Goal: Information Seeking & Learning: Learn about a topic

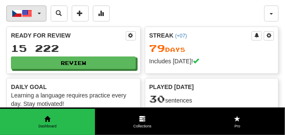
click at [39, 12] on button "Čeština / English" at bounding box center [26, 13] width 40 height 16
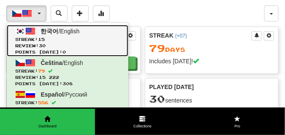
click at [40, 31] on link "한국어 / English Streak: 15 Review: 30 Points [DATE]: 0" at bounding box center [68, 41] width 122 height 32
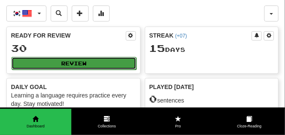
click at [80, 66] on button "Review" at bounding box center [73, 63] width 125 height 13
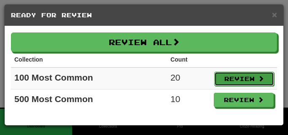
click at [248, 84] on button "Review" at bounding box center [244, 79] width 60 height 14
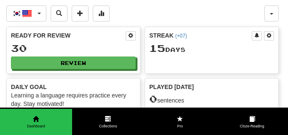
select select "**"
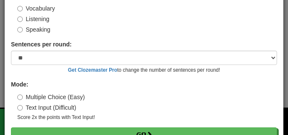
scroll to position [79, 0]
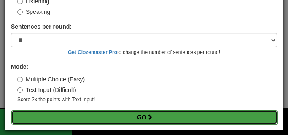
click at [159, 120] on button "Go" at bounding box center [144, 117] width 266 height 14
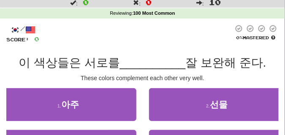
scroll to position [42, 0]
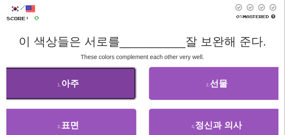
click at [97, 89] on button "1 . 아주" at bounding box center [68, 83] width 136 height 33
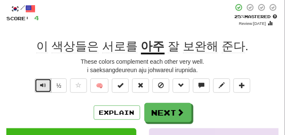
click at [42, 86] on span "Text-to-speech controls" at bounding box center [43, 85] width 6 height 6
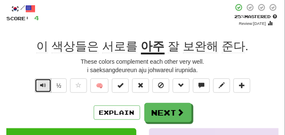
click at [39, 87] on button "Text-to-speech controls" at bounding box center [43, 86] width 17 height 14
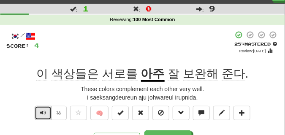
scroll to position [21, 0]
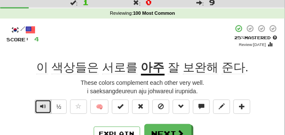
click at [42, 103] on span "Text-to-speech controls" at bounding box center [43, 106] width 6 height 6
click at [44, 104] on span "Text-to-speech controls" at bounding box center [43, 106] width 6 height 6
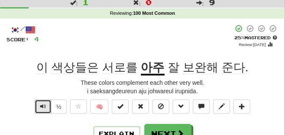
click at [44, 104] on span "Text-to-speech controls" at bounding box center [43, 106] width 6 height 6
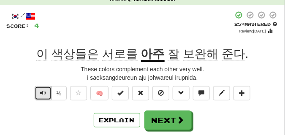
scroll to position [42, 0]
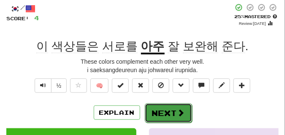
click at [171, 106] on button "Next" at bounding box center [168, 112] width 47 height 19
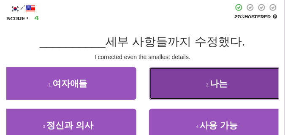
click at [210, 84] on span "나는" at bounding box center [219, 84] width 18 height 10
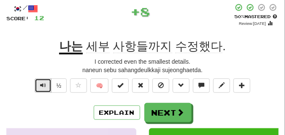
click at [41, 86] on span "Text-to-speech controls" at bounding box center [43, 85] width 6 height 6
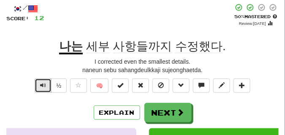
click at [41, 86] on span "Text-to-speech controls" at bounding box center [43, 85] width 6 height 6
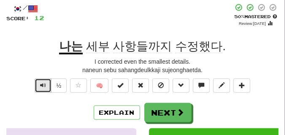
click at [41, 86] on span "Text-to-speech controls" at bounding box center [43, 85] width 6 height 6
click at [42, 87] on span "Text-to-speech controls" at bounding box center [43, 85] width 6 height 6
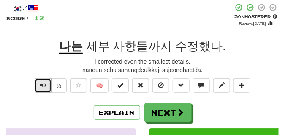
click at [42, 87] on span "Text-to-speech controls" at bounding box center [43, 85] width 6 height 6
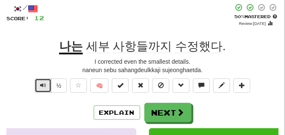
click at [42, 87] on span "Text-to-speech controls" at bounding box center [43, 85] width 6 height 6
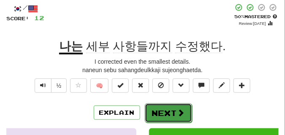
click at [159, 106] on button "Next" at bounding box center [168, 112] width 47 height 19
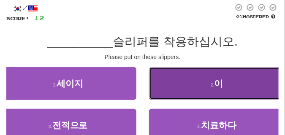
click at [202, 83] on button "2 . 이" at bounding box center [217, 83] width 136 height 33
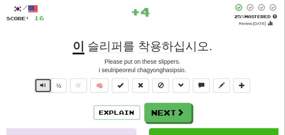
click at [42, 82] on span "Text-to-speech controls" at bounding box center [43, 85] width 6 height 6
click at [42, 87] on span "Text-to-speech controls" at bounding box center [43, 85] width 6 height 6
click at [40, 86] on span "Text-to-speech controls" at bounding box center [43, 85] width 6 height 6
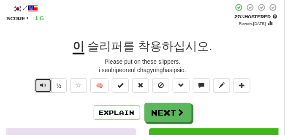
click at [44, 84] on span "Text-to-speech controls" at bounding box center [43, 85] width 6 height 6
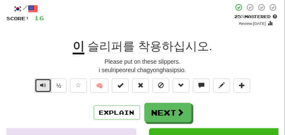
click at [44, 84] on span "Text-to-speech controls" at bounding box center [43, 85] width 6 height 6
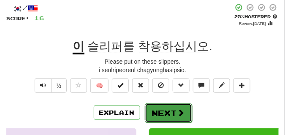
click at [159, 107] on button "Next" at bounding box center [168, 112] width 47 height 19
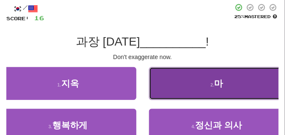
click at [187, 83] on button "2 . 마" at bounding box center [217, 83] width 136 height 33
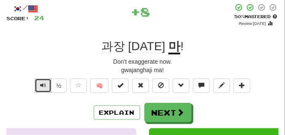
click at [38, 87] on button "Text-to-speech controls" at bounding box center [43, 86] width 17 height 14
click at [40, 86] on span "Text-to-speech controls" at bounding box center [43, 85] width 6 height 6
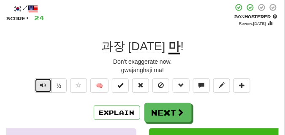
click at [40, 86] on span "Text-to-speech controls" at bounding box center [43, 85] width 6 height 6
click at [46, 81] on button "Text-to-speech controls" at bounding box center [43, 86] width 17 height 14
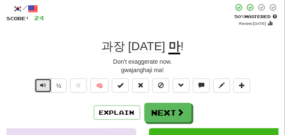
click at [46, 81] on button "Text-to-speech controls" at bounding box center [43, 86] width 17 height 14
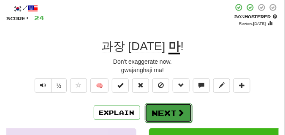
click at [170, 109] on button "Next" at bounding box center [168, 112] width 47 height 19
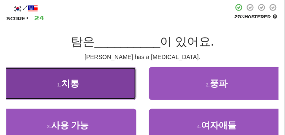
click at [88, 88] on button "1 . 치통" at bounding box center [68, 83] width 136 height 33
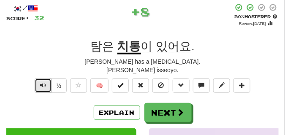
click at [41, 84] on span "Text-to-speech controls" at bounding box center [43, 85] width 6 height 6
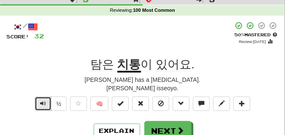
scroll to position [63, 0]
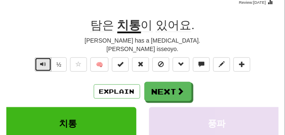
click at [41, 65] on span "Text-to-speech controls" at bounding box center [43, 64] width 6 height 6
click at [39, 66] on button "Text-to-speech controls" at bounding box center [43, 64] width 17 height 14
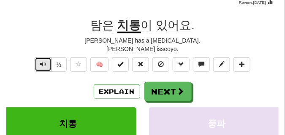
click at [39, 66] on button "Text-to-speech controls" at bounding box center [43, 64] width 17 height 14
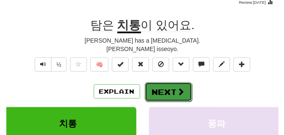
click at [158, 89] on button "Next" at bounding box center [168, 91] width 47 height 19
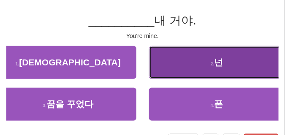
click at [179, 74] on button "2 . 넌" at bounding box center [217, 62] width 136 height 33
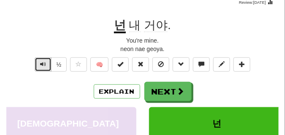
click at [44, 64] on span "Text-to-speech controls" at bounding box center [43, 64] width 6 height 6
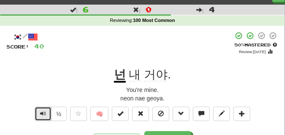
scroll to position [21, 0]
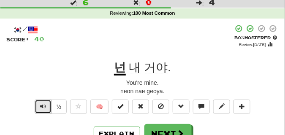
click at [41, 105] on span "Text-to-speech controls" at bounding box center [43, 106] width 6 height 6
click at [43, 108] on span "Text-to-speech controls" at bounding box center [43, 106] width 6 height 6
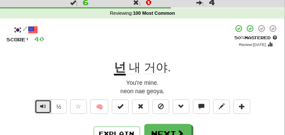
click at [43, 108] on span "Text-to-speech controls" at bounding box center [43, 106] width 6 height 6
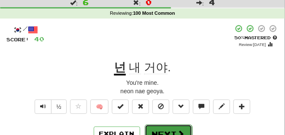
click at [158, 126] on button "Next" at bounding box center [168, 134] width 47 height 19
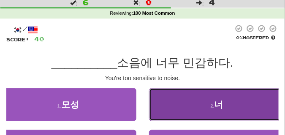
click at [173, 106] on button "2 . 너" at bounding box center [217, 104] width 136 height 33
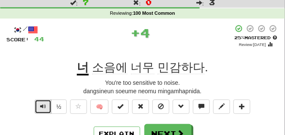
click at [45, 105] on span "Text-to-speech controls" at bounding box center [43, 106] width 6 height 6
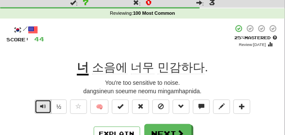
click at [45, 105] on span "Text-to-speech controls" at bounding box center [43, 106] width 6 height 6
click at [40, 105] on span "Text-to-speech controls" at bounding box center [43, 106] width 6 height 6
click at [41, 104] on span "Text-to-speech controls" at bounding box center [43, 106] width 6 height 6
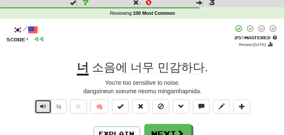
click at [41, 104] on span "Text-to-speech controls" at bounding box center [43, 106] width 6 height 6
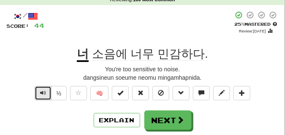
scroll to position [42, 0]
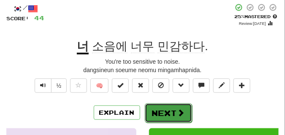
click at [161, 107] on button "Next" at bounding box center [168, 112] width 47 height 19
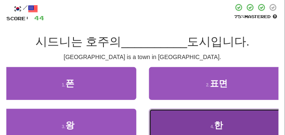
click at [176, 117] on button "4 . 한" at bounding box center [217, 125] width 136 height 33
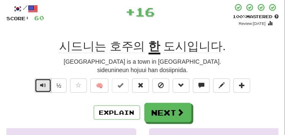
click at [42, 86] on span "Text-to-speech controls" at bounding box center [43, 85] width 6 height 6
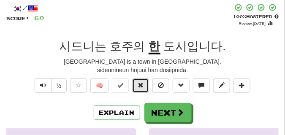
click at [145, 86] on button at bounding box center [140, 86] width 17 height 14
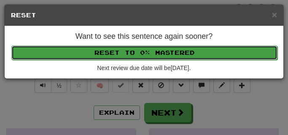
click at [140, 51] on button "Reset to 0% Mastered" at bounding box center [144, 53] width 266 height 14
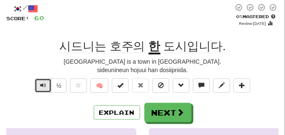
click at [43, 86] on span "Text-to-speech controls" at bounding box center [43, 85] width 6 height 6
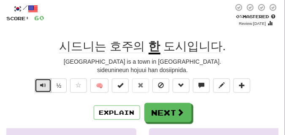
click at [43, 84] on span "Text-to-speech controls" at bounding box center [43, 85] width 6 height 6
click at [46, 84] on button "Text-to-speech controls" at bounding box center [43, 86] width 17 height 14
click at [46, 85] on button "Text-to-speech controls" at bounding box center [43, 86] width 17 height 14
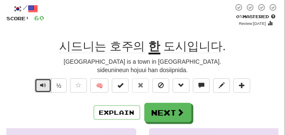
click at [46, 85] on button "Text-to-speech controls" at bounding box center [43, 86] width 17 height 14
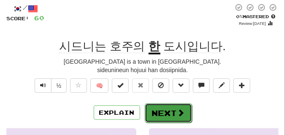
click at [182, 106] on button "Next" at bounding box center [168, 112] width 47 height 19
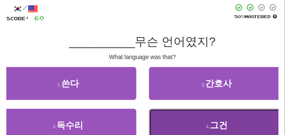
click at [186, 127] on button "4 . 그건" at bounding box center [217, 125] width 136 height 33
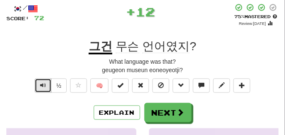
click at [44, 87] on span "Text-to-speech controls" at bounding box center [43, 85] width 6 height 6
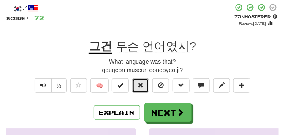
click at [146, 88] on button at bounding box center [140, 86] width 17 height 14
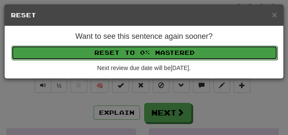
click at [141, 50] on button "Reset to 0% Mastered" at bounding box center [144, 53] width 266 height 14
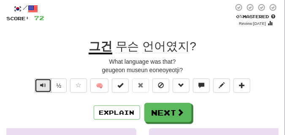
click at [44, 85] on span "Text-to-speech controls" at bounding box center [43, 85] width 6 height 6
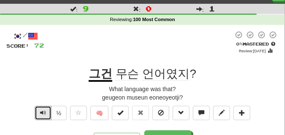
scroll to position [21, 0]
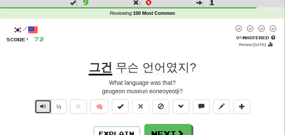
click at [45, 110] on button "Text-to-speech controls" at bounding box center [43, 107] width 17 height 14
click at [45, 109] on span "Text-to-speech controls" at bounding box center [43, 106] width 6 height 6
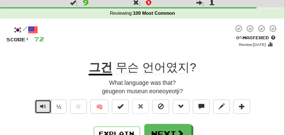
click at [45, 109] on span "Text-to-speech controls" at bounding box center [43, 106] width 6 height 6
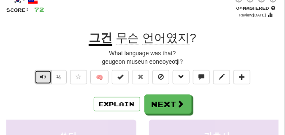
scroll to position [63, 0]
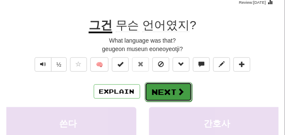
click at [174, 95] on button "Next" at bounding box center [168, 91] width 47 height 19
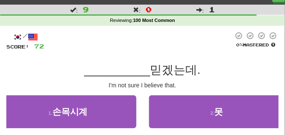
scroll to position [21, 0]
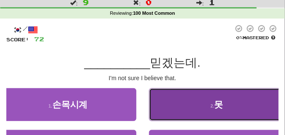
click at [187, 105] on button "2 . 못" at bounding box center [217, 104] width 136 height 33
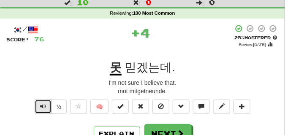
click at [47, 103] on button "Text-to-speech controls" at bounding box center [43, 107] width 17 height 14
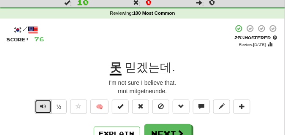
click at [47, 103] on button "Text-to-speech controls" at bounding box center [43, 107] width 17 height 14
click at [40, 107] on span "Text-to-speech controls" at bounding box center [43, 106] width 6 height 6
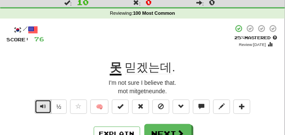
click at [40, 107] on span "Text-to-speech controls" at bounding box center [43, 106] width 6 height 6
click at [41, 107] on span "Text-to-speech controls" at bounding box center [43, 106] width 6 height 6
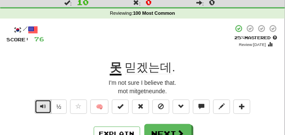
click at [41, 107] on span "Text-to-speech controls" at bounding box center [43, 106] width 6 height 6
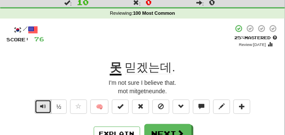
scroll to position [42, 0]
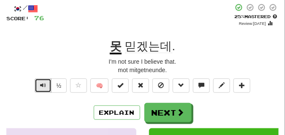
click at [48, 87] on button "Text-to-speech controls" at bounding box center [43, 86] width 17 height 14
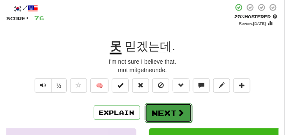
click at [168, 110] on button "Next" at bounding box center [168, 112] width 47 height 19
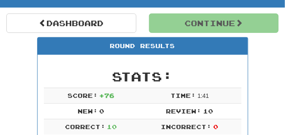
scroll to position [37, 0]
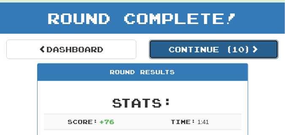
click at [190, 53] on button "Continue ( 10 )" at bounding box center [214, 49] width 130 height 19
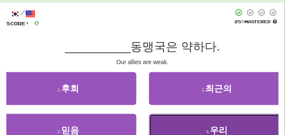
click at [183, 123] on button "4 . 우리" at bounding box center [217, 130] width 136 height 33
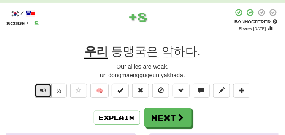
click at [40, 91] on span "Text-to-speech controls" at bounding box center [43, 90] width 6 height 6
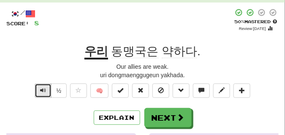
click at [46, 89] on button "Text-to-speech controls" at bounding box center [43, 91] width 17 height 14
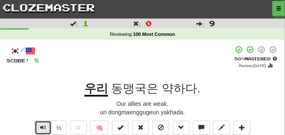
scroll to position [42, 0]
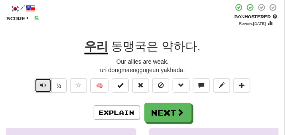
click at [43, 91] on button "Text-to-speech controls" at bounding box center [43, 86] width 17 height 14
click at [43, 87] on span "Text-to-speech controls" at bounding box center [43, 85] width 6 height 6
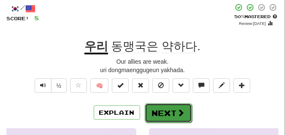
click at [164, 111] on button "Next" at bounding box center [168, 112] width 47 height 19
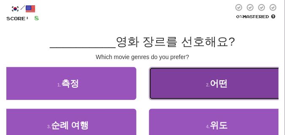
click at [196, 78] on button "2 . 어떤" at bounding box center [217, 83] width 136 height 33
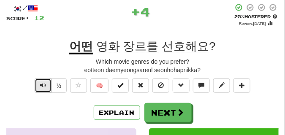
click at [45, 87] on span "Text-to-speech controls" at bounding box center [43, 85] width 6 height 6
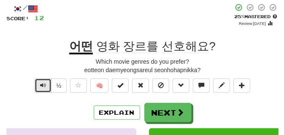
click at [44, 86] on span "Text-to-speech controls" at bounding box center [43, 85] width 6 height 6
click at [39, 86] on button "Text-to-speech controls" at bounding box center [43, 86] width 17 height 14
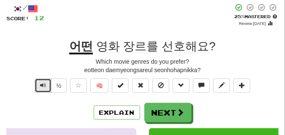
click at [39, 86] on button "Text-to-speech controls" at bounding box center [43, 86] width 17 height 14
click at [43, 85] on span "Text-to-speech controls" at bounding box center [43, 85] width 6 height 6
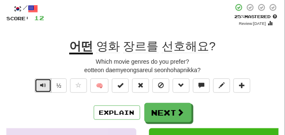
click at [43, 85] on span "Text-to-speech controls" at bounding box center [43, 85] width 6 height 6
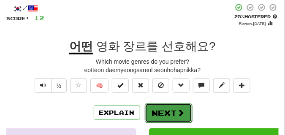
click at [157, 108] on button "Next" at bounding box center [168, 112] width 47 height 19
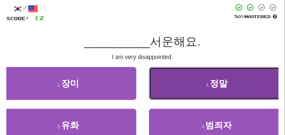
click at [213, 79] on span "정말" at bounding box center [219, 84] width 18 height 10
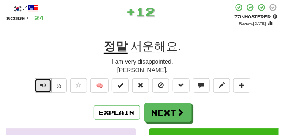
click at [43, 85] on span "Text-to-speech controls" at bounding box center [43, 85] width 6 height 6
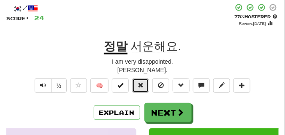
click at [142, 81] on button at bounding box center [140, 86] width 17 height 14
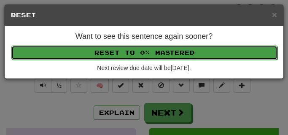
click at [131, 49] on button "Reset to 0% Mastered" at bounding box center [144, 53] width 266 height 14
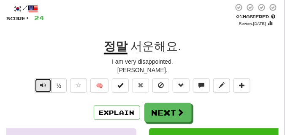
click at [44, 81] on button "Text-to-speech controls" at bounding box center [43, 86] width 17 height 14
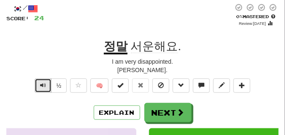
click at [44, 81] on button "Text-to-speech controls" at bounding box center [43, 86] width 17 height 14
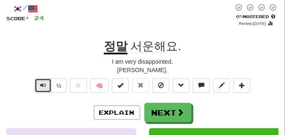
click at [44, 81] on button "Text-to-speech controls" at bounding box center [43, 86] width 17 height 14
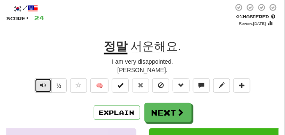
click at [44, 81] on button "Text-to-speech controls" at bounding box center [43, 86] width 17 height 14
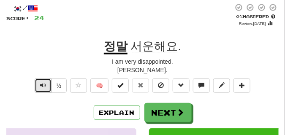
click at [44, 81] on button "Text-to-speech controls" at bounding box center [43, 86] width 17 height 14
click at [45, 85] on span "Text-to-speech controls" at bounding box center [43, 85] width 6 height 6
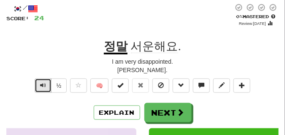
click at [43, 85] on span "Text-to-speech controls" at bounding box center [43, 85] width 6 height 6
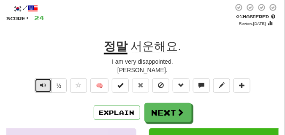
click at [43, 85] on span "Text-to-speech controls" at bounding box center [43, 85] width 6 height 6
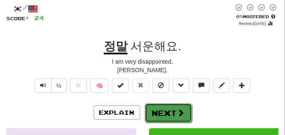
click at [164, 108] on button "Next" at bounding box center [168, 112] width 47 height 19
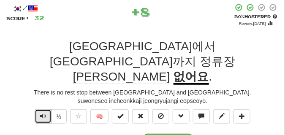
click at [41, 113] on span "Text-to-speech controls" at bounding box center [43, 116] width 6 height 6
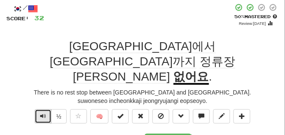
click at [41, 113] on span "Text-to-speech controls" at bounding box center [43, 116] width 6 height 6
click at [44, 113] on span "Text-to-speech controls" at bounding box center [43, 116] width 6 height 6
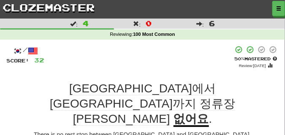
scroll to position [21, 0]
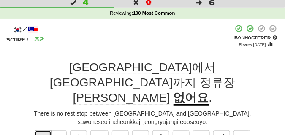
click at [43, 134] on span "Text-to-speech controls" at bounding box center [43, 137] width 6 height 6
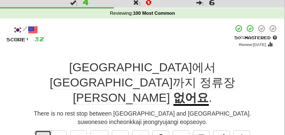
click at [43, 134] on span "Text-to-speech controls" at bounding box center [43, 137] width 6 height 6
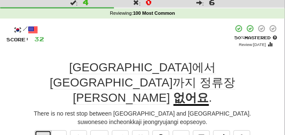
click at [43, 134] on span "Text-to-speech controls" at bounding box center [43, 137] width 6 height 6
click at [45, 134] on span "Text-to-speech controls" at bounding box center [43, 137] width 6 height 6
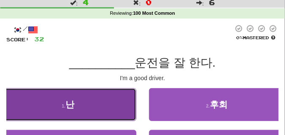
click at [90, 104] on button "1 . 난" at bounding box center [68, 104] width 136 height 33
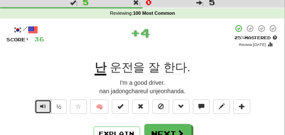
click at [42, 104] on span "Text-to-speech controls" at bounding box center [43, 106] width 6 height 6
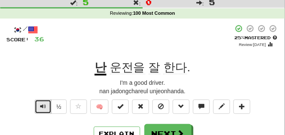
click at [42, 104] on span "Text-to-speech controls" at bounding box center [43, 106] width 6 height 6
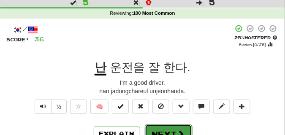
click at [154, 127] on button "Next" at bounding box center [168, 134] width 47 height 19
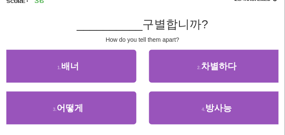
scroll to position [63, 0]
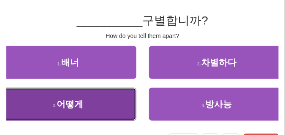
click at [43, 106] on button "3 . 어떻게" at bounding box center [68, 104] width 136 height 33
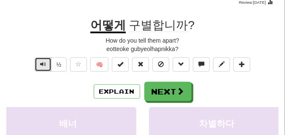
click at [44, 65] on span "Text-to-speech controls" at bounding box center [43, 64] width 6 height 6
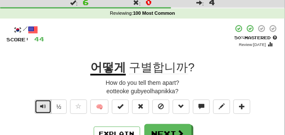
scroll to position [42, 0]
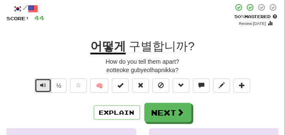
click at [44, 85] on span "Text-to-speech controls" at bounding box center [43, 85] width 6 height 6
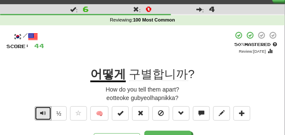
scroll to position [21, 0]
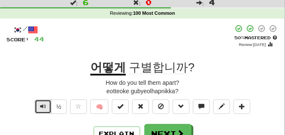
click at [39, 106] on button "Text-to-speech controls" at bounding box center [43, 107] width 17 height 14
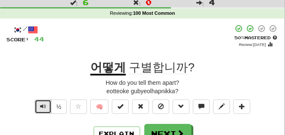
click at [39, 106] on button "Text-to-speech controls" at bounding box center [43, 107] width 17 height 14
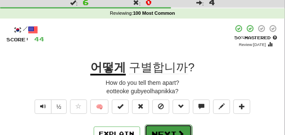
click at [167, 131] on button "Next" at bounding box center [168, 134] width 47 height 19
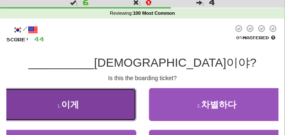
click at [73, 95] on button "1 . 이게" at bounding box center [68, 104] width 136 height 33
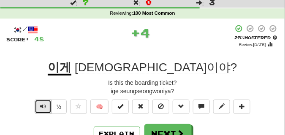
click at [44, 108] on span "Text-to-speech controls" at bounding box center [43, 106] width 6 height 6
click at [44, 107] on span "Text-to-speech controls" at bounding box center [43, 106] width 6 height 6
click at [44, 106] on span "Text-to-speech controls" at bounding box center [43, 106] width 6 height 6
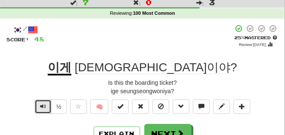
click at [44, 106] on span "Text-to-speech controls" at bounding box center [43, 106] width 6 height 6
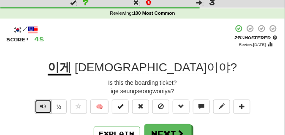
click at [44, 106] on span "Text-to-speech controls" at bounding box center [43, 106] width 6 height 6
click at [43, 104] on span "Text-to-speech controls" at bounding box center [43, 106] width 6 height 6
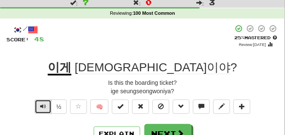
click at [43, 104] on span "Text-to-speech controls" at bounding box center [43, 106] width 6 height 6
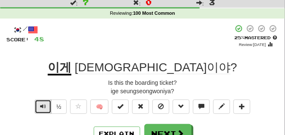
click at [43, 104] on span "Text-to-speech controls" at bounding box center [43, 106] width 6 height 6
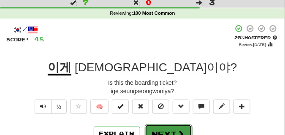
click at [174, 130] on button "Next" at bounding box center [168, 134] width 47 height 19
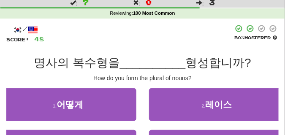
scroll to position [42, 0]
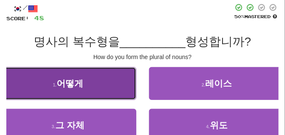
click at [96, 86] on button "1 . 어떻게" at bounding box center [68, 83] width 136 height 33
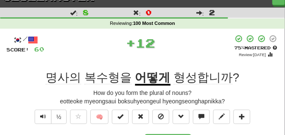
scroll to position [21, 0]
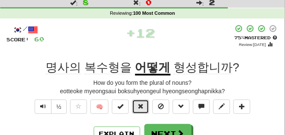
click at [138, 102] on button at bounding box center [140, 107] width 17 height 14
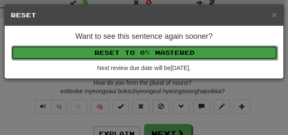
click at [136, 57] on button "Reset to 0% Mastered" at bounding box center [144, 53] width 266 height 14
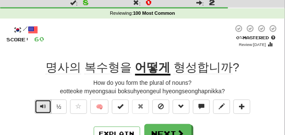
click at [46, 104] on button "Text-to-speech controls" at bounding box center [43, 107] width 17 height 14
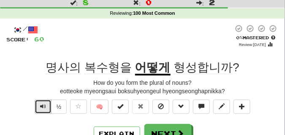
click at [46, 104] on button "Text-to-speech controls" at bounding box center [43, 107] width 17 height 14
click at [41, 107] on span "Text-to-speech controls" at bounding box center [43, 106] width 6 height 6
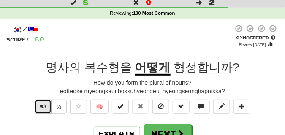
click at [41, 106] on span "Text-to-speech controls" at bounding box center [43, 106] width 6 height 6
click at [44, 108] on span "Text-to-speech controls" at bounding box center [43, 106] width 6 height 6
click at [43, 108] on span "Text-to-speech controls" at bounding box center [43, 106] width 6 height 6
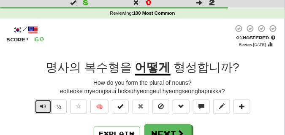
click at [43, 108] on span "Text-to-speech controls" at bounding box center [43, 106] width 6 height 6
click at [47, 103] on button "Text-to-speech controls" at bounding box center [43, 107] width 17 height 14
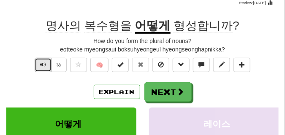
scroll to position [63, 0]
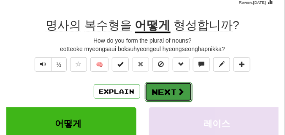
click at [157, 88] on button "Next" at bounding box center [168, 91] width 47 height 19
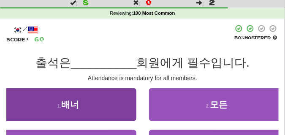
scroll to position [21, 0]
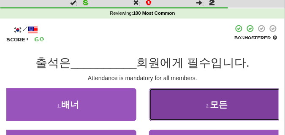
click at [171, 99] on button "2 . 모든" at bounding box center [217, 104] width 136 height 33
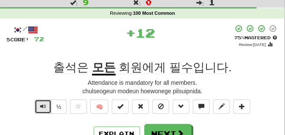
click at [43, 106] on span "Text-to-speech controls" at bounding box center [43, 106] width 6 height 6
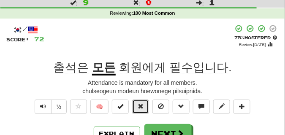
click at [137, 108] on button at bounding box center [140, 107] width 17 height 14
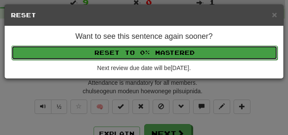
click at [128, 52] on button "Reset to 0% Mastered" at bounding box center [144, 53] width 266 height 14
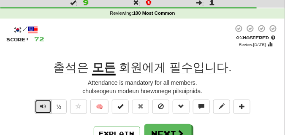
click at [44, 109] on span "Text-to-speech controls" at bounding box center [43, 106] width 6 height 6
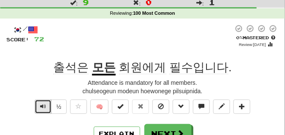
click at [44, 109] on span "Text-to-speech controls" at bounding box center [43, 106] width 6 height 6
click at [44, 108] on span "Text-to-speech controls" at bounding box center [43, 106] width 6 height 6
click at [44, 106] on span "Text-to-speech controls" at bounding box center [43, 106] width 6 height 6
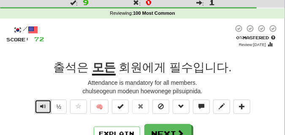
click at [44, 106] on span "Text-to-speech controls" at bounding box center [43, 106] width 6 height 6
click at [43, 105] on span "Text-to-speech controls" at bounding box center [43, 106] width 6 height 6
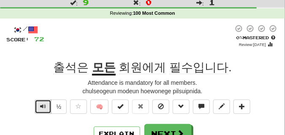
click at [43, 105] on span "Text-to-speech controls" at bounding box center [43, 106] width 6 height 6
click at [41, 105] on span "Text-to-speech controls" at bounding box center [43, 106] width 6 height 6
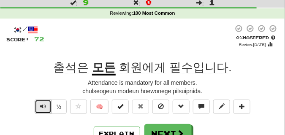
click at [41, 105] on span "Text-to-speech controls" at bounding box center [43, 106] width 6 height 6
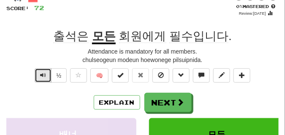
scroll to position [63, 0]
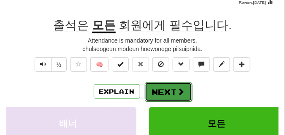
click at [155, 88] on button "Next" at bounding box center [168, 91] width 47 height 19
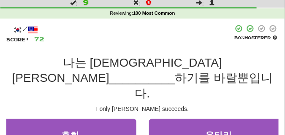
scroll to position [42, 0]
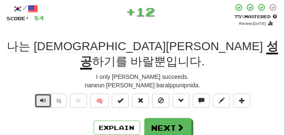
click at [46, 94] on button "Text-to-speech controls" at bounding box center [43, 101] width 17 height 14
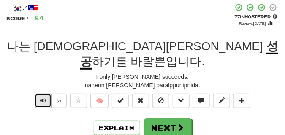
click at [46, 94] on button "Text-to-speech controls" at bounding box center [43, 101] width 17 height 14
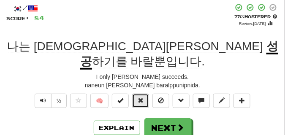
click at [138, 94] on button at bounding box center [140, 101] width 17 height 14
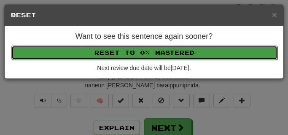
click at [135, 57] on button "Reset to 0% Mastered" at bounding box center [144, 53] width 266 height 14
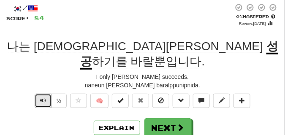
click at [44, 98] on span "Text-to-speech controls" at bounding box center [43, 101] width 6 height 6
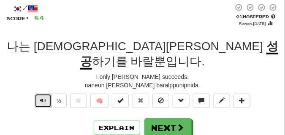
click at [44, 98] on span "Text-to-speech controls" at bounding box center [43, 101] width 6 height 6
click at [43, 98] on span "Text-to-speech controls" at bounding box center [43, 101] width 6 height 6
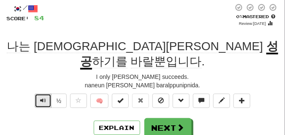
click at [43, 98] on span "Text-to-speech controls" at bounding box center [43, 101] width 6 height 6
click at [42, 98] on span "Text-to-speech controls" at bounding box center [43, 101] width 6 height 6
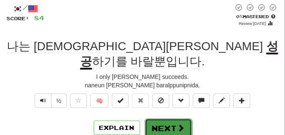
click at [171, 119] on button "Next" at bounding box center [168, 128] width 47 height 19
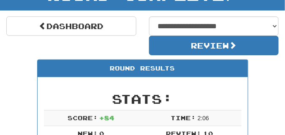
scroll to position [58, 0]
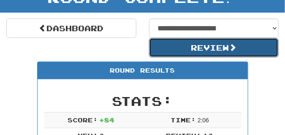
click at [165, 51] on button "Review" at bounding box center [214, 47] width 130 height 19
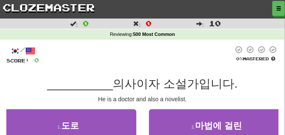
scroll to position [42, 0]
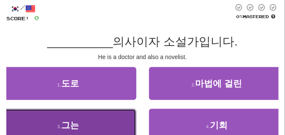
click at [89, 116] on button "3 . 그는" at bounding box center [68, 125] width 136 height 33
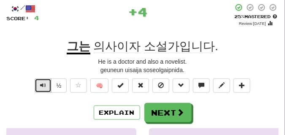
click at [45, 87] on span "Text-to-speech controls" at bounding box center [43, 85] width 6 height 6
click at [41, 77] on div "/ Score: 4 + 4 25 % Mastered Review: 2025-08-21 그는 의사이자 소설가입니다 . He is a doctor…" at bounding box center [142, 123] width 272 height 240
click at [41, 84] on span "Text-to-speech controls" at bounding box center [43, 85] width 6 height 6
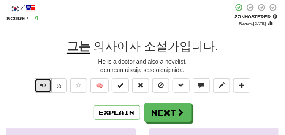
click at [41, 84] on span "Text-to-speech controls" at bounding box center [43, 85] width 6 height 6
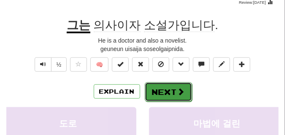
click at [173, 87] on button "Next" at bounding box center [168, 91] width 47 height 19
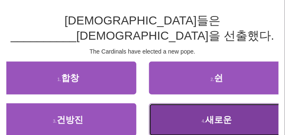
click at [177, 103] on button "4 . 새로운" at bounding box center [217, 119] width 136 height 33
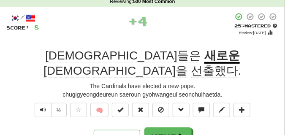
scroll to position [42, 0]
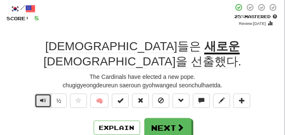
click at [37, 94] on button "Text-to-speech controls" at bounding box center [43, 101] width 17 height 14
click at [40, 98] on span "Text-to-speech controls" at bounding box center [43, 101] width 6 height 6
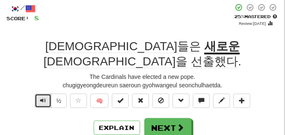
click at [40, 98] on span "Text-to-speech controls" at bounding box center [43, 101] width 6 height 6
click at [43, 98] on span "Text-to-speech controls" at bounding box center [43, 101] width 6 height 6
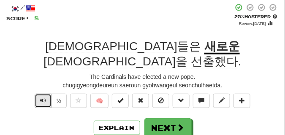
click at [43, 98] on span "Text-to-speech controls" at bounding box center [43, 101] width 6 height 6
click at [45, 98] on span "Text-to-speech controls" at bounding box center [43, 101] width 6 height 6
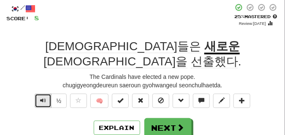
click at [45, 98] on span "Text-to-speech controls" at bounding box center [43, 101] width 6 height 6
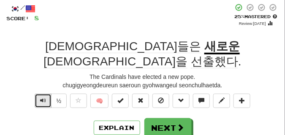
click at [45, 98] on span "Text-to-speech controls" at bounding box center [43, 101] width 6 height 6
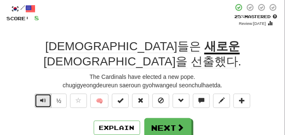
click at [45, 98] on span "Text-to-speech controls" at bounding box center [43, 101] width 6 height 6
click at [41, 98] on span "Text-to-speech controls" at bounding box center [43, 101] width 6 height 6
click at [42, 98] on span "Text-to-speech controls" at bounding box center [43, 101] width 6 height 6
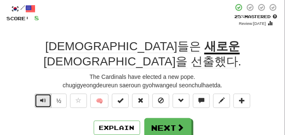
click at [42, 98] on span "Text-to-speech controls" at bounding box center [43, 101] width 6 height 6
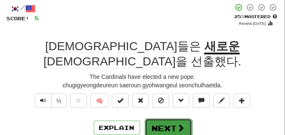
click at [172, 119] on button "Next" at bounding box center [168, 128] width 47 height 19
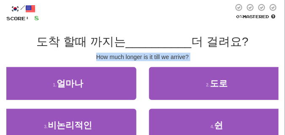
click at [74, 60] on div "/ Score: 8 0 % Mastered 도착 할때 까지는 __________ 더 걸려요? How much longer is it till …" at bounding box center [142, 86] width 272 height 166
click at [70, 59] on div "How much longer is it till we arrive?" at bounding box center [142, 57] width 272 height 8
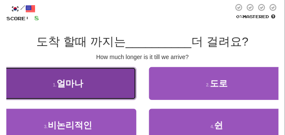
click at [69, 83] on span "얼마나" at bounding box center [70, 84] width 27 height 10
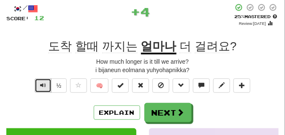
click at [43, 84] on span "Text-to-speech controls" at bounding box center [43, 85] width 6 height 6
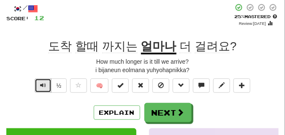
click at [43, 84] on span "Text-to-speech controls" at bounding box center [43, 85] width 6 height 6
click at [44, 82] on span "Text-to-speech controls" at bounding box center [43, 85] width 6 height 6
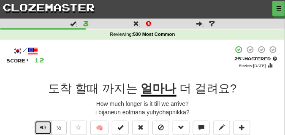
scroll to position [21, 0]
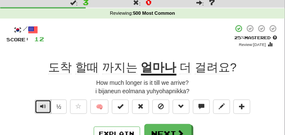
click at [41, 104] on span "Text-to-speech controls" at bounding box center [43, 106] width 6 height 6
click at [41, 103] on span "Text-to-speech controls" at bounding box center [43, 106] width 6 height 6
click at [41, 105] on span "Text-to-speech controls" at bounding box center [43, 106] width 6 height 6
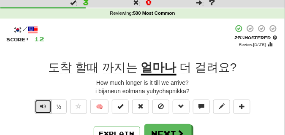
click at [41, 104] on span "Text-to-speech controls" at bounding box center [43, 106] width 6 height 6
click at [40, 107] on span "Text-to-speech controls" at bounding box center [43, 106] width 6 height 6
click at [43, 105] on span "Text-to-speech controls" at bounding box center [43, 106] width 6 height 6
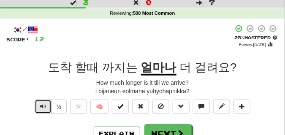
click at [43, 105] on span "Text-to-speech controls" at bounding box center [43, 106] width 6 height 6
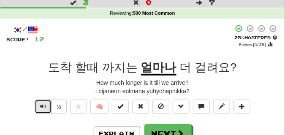
click at [43, 105] on span "Text-to-speech controls" at bounding box center [43, 106] width 6 height 6
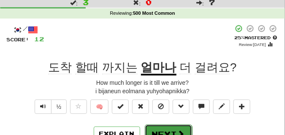
click at [169, 127] on button "Next" at bounding box center [168, 134] width 47 height 19
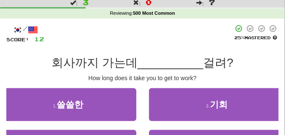
click at [59, 74] on div "How long does it take you to get to work?" at bounding box center [142, 78] width 272 height 8
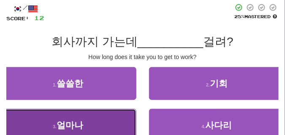
click at [83, 114] on button "3 . 얼마나" at bounding box center [68, 125] width 136 height 33
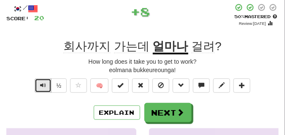
click at [42, 84] on span "Text-to-speech controls" at bounding box center [43, 85] width 6 height 6
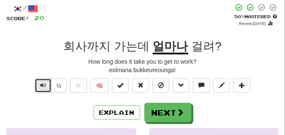
click at [42, 84] on span "Text-to-speech controls" at bounding box center [43, 85] width 6 height 6
click at [43, 84] on span "Text-to-speech controls" at bounding box center [43, 85] width 6 height 6
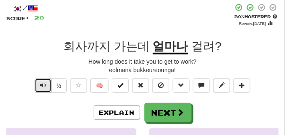
click at [43, 84] on span "Text-to-speech controls" at bounding box center [43, 85] width 6 height 6
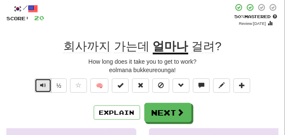
click at [43, 84] on span "Text-to-speech controls" at bounding box center [43, 85] width 6 height 6
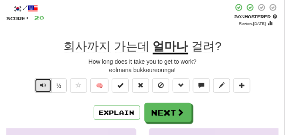
click at [43, 84] on span "Text-to-speech controls" at bounding box center [43, 85] width 6 height 6
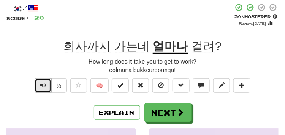
click at [43, 84] on span "Text-to-speech controls" at bounding box center [43, 85] width 6 height 6
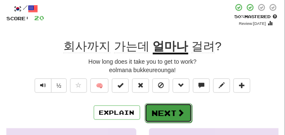
click at [167, 106] on button "Next" at bounding box center [168, 112] width 47 height 19
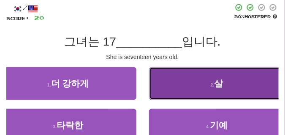
click at [188, 83] on button "2 . 살" at bounding box center [217, 83] width 136 height 33
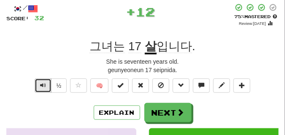
click at [43, 86] on span "Text-to-speech controls" at bounding box center [43, 85] width 6 height 6
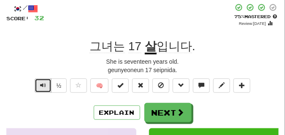
click at [43, 86] on span "Text-to-speech controls" at bounding box center [43, 85] width 6 height 6
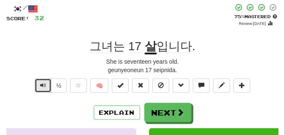
click at [43, 86] on span "Text-to-speech controls" at bounding box center [43, 85] width 6 height 6
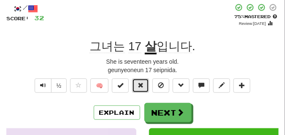
click at [139, 85] on span at bounding box center [141, 85] width 6 height 6
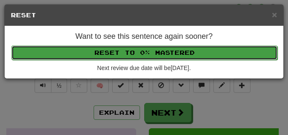
click at [131, 53] on button "Reset to 0% Mastered" at bounding box center [144, 53] width 266 height 14
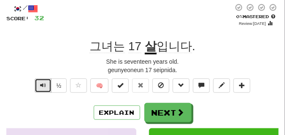
click at [40, 83] on span "Text-to-speech controls" at bounding box center [43, 85] width 6 height 6
click at [40, 82] on span "Text-to-speech controls" at bounding box center [43, 85] width 6 height 6
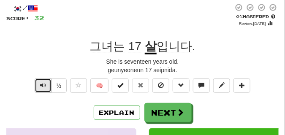
click at [40, 82] on span "Text-to-speech controls" at bounding box center [43, 85] width 6 height 6
click at [41, 84] on span "Text-to-speech controls" at bounding box center [43, 85] width 6 height 6
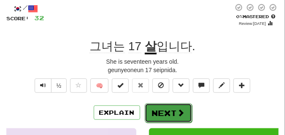
click at [155, 108] on button "Next" at bounding box center [168, 112] width 47 height 19
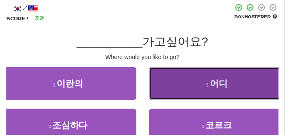
click at [160, 90] on button "2 . 어디" at bounding box center [217, 83] width 136 height 33
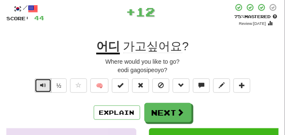
click at [43, 84] on span "Text-to-speech controls" at bounding box center [43, 85] width 6 height 6
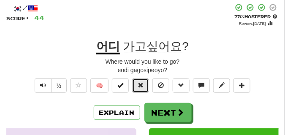
click at [142, 83] on span at bounding box center [141, 85] width 6 height 6
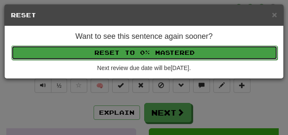
click at [145, 53] on button "Reset to 0% Mastered" at bounding box center [144, 53] width 266 height 14
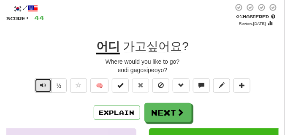
click at [46, 82] on button "Text-to-speech controls" at bounding box center [43, 86] width 17 height 14
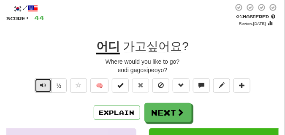
click at [46, 82] on button "Text-to-speech controls" at bounding box center [43, 86] width 17 height 14
click at [46, 84] on button "Text-to-speech controls" at bounding box center [43, 86] width 17 height 14
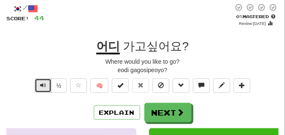
click at [46, 84] on button "Text-to-speech controls" at bounding box center [43, 86] width 17 height 14
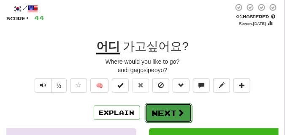
click at [160, 109] on button "Next" at bounding box center [168, 112] width 47 height 19
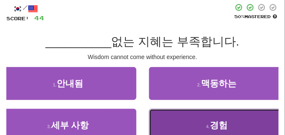
click at [184, 119] on button "4 . 경험" at bounding box center [217, 125] width 136 height 33
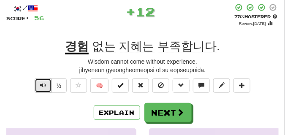
click at [42, 85] on span "Text-to-speech controls" at bounding box center [43, 85] width 6 height 6
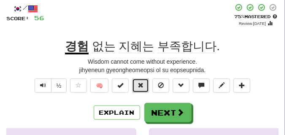
click at [138, 85] on span at bounding box center [141, 85] width 6 height 6
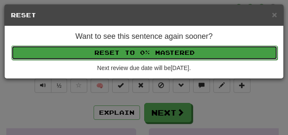
click at [130, 53] on button "Reset to 0% Mastered" at bounding box center [144, 53] width 266 height 14
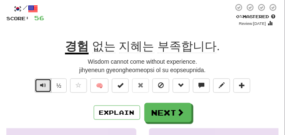
click at [44, 84] on span "Text-to-speech controls" at bounding box center [43, 85] width 6 height 6
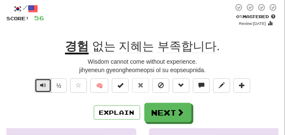
click at [44, 84] on span "Text-to-speech controls" at bounding box center [43, 85] width 6 height 6
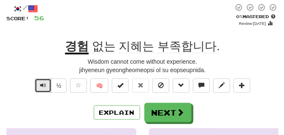
click at [44, 84] on span "Text-to-speech controls" at bounding box center [43, 85] width 6 height 6
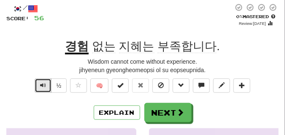
click at [44, 84] on span "Text-to-speech controls" at bounding box center [43, 85] width 6 height 6
click at [41, 83] on span "Text-to-speech controls" at bounding box center [43, 85] width 6 height 6
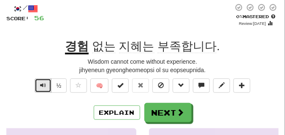
click at [41, 83] on span "Text-to-speech controls" at bounding box center [43, 85] width 6 height 6
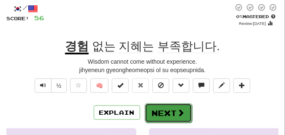
click at [163, 106] on button "Next" at bounding box center [168, 112] width 47 height 19
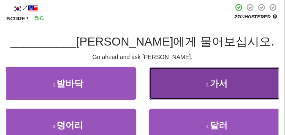
click at [192, 91] on button "2 . 가서" at bounding box center [217, 83] width 136 height 33
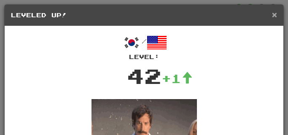
click at [272, 14] on span "×" at bounding box center [274, 15] width 5 height 10
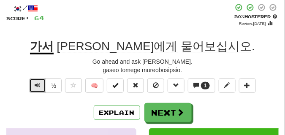
click at [39, 87] on span "Text-to-speech controls" at bounding box center [38, 85] width 6 height 6
click at [39, 86] on span "Text-to-speech controls" at bounding box center [38, 85] width 6 height 6
click at [35, 84] on span "Text-to-speech controls" at bounding box center [38, 85] width 6 height 6
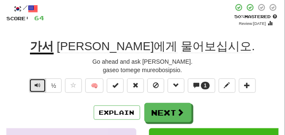
click at [35, 84] on span "Text-to-speech controls" at bounding box center [38, 85] width 6 height 6
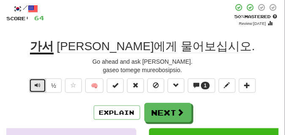
click at [35, 84] on span "Text-to-speech controls" at bounding box center [38, 85] width 6 height 6
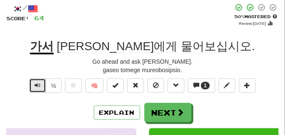
click at [35, 84] on span "Text-to-speech controls" at bounding box center [38, 85] width 6 height 6
click at [38, 86] on span "Text-to-speech controls" at bounding box center [38, 85] width 6 height 6
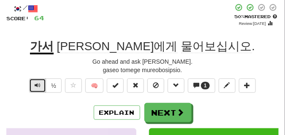
click at [38, 86] on span "Text-to-speech controls" at bounding box center [38, 85] width 6 height 6
click at [41, 84] on button "Text-to-speech controls" at bounding box center [37, 86] width 17 height 14
click at [41, 83] on button "Text-to-speech controls" at bounding box center [37, 86] width 17 height 14
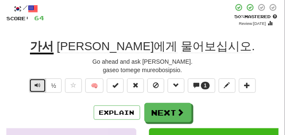
click at [41, 82] on button "Text-to-speech controls" at bounding box center [37, 86] width 17 height 14
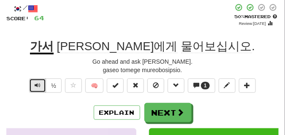
click at [41, 81] on button "Text-to-speech controls" at bounding box center [37, 86] width 17 height 14
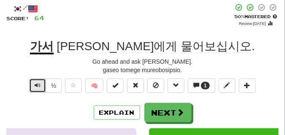
click at [41, 81] on button "Text-to-speech controls" at bounding box center [37, 86] width 17 height 14
click at [39, 82] on span "Text-to-speech controls" at bounding box center [38, 85] width 6 height 6
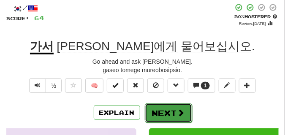
click at [163, 106] on button "Next" at bounding box center [168, 112] width 47 height 19
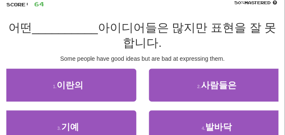
scroll to position [63, 0]
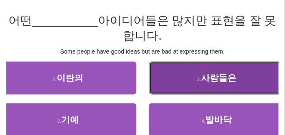
click at [204, 76] on span "사람들은" at bounding box center [218, 78] width 35 height 10
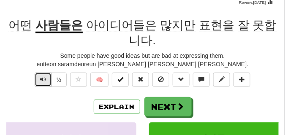
click at [41, 79] on span "Text-to-speech controls" at bounding box center [43, 79] width 6 height 6
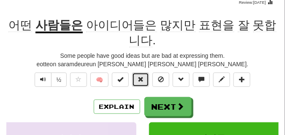
click at [147, 80] on button at bounding box center [140, 80] width 17 height 14
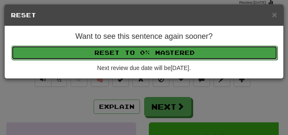
click at [146, 52] on button "Reset to 0% Mastered" at bounding box center [144, 53] width 266 height 14
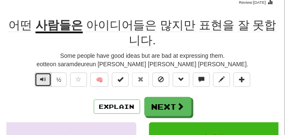
click at [44, 79] on span "Text-to-speech controls" at bounding box center [43, 79] width 6 height 6
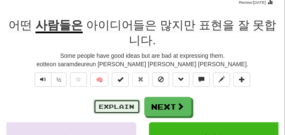
click at [109, 109] on button "Explain" at bounding box center [117, 107] width 46 height 14
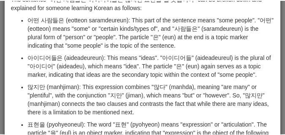
scroll to position [0, 0]
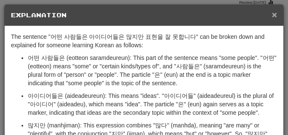
click at [272, 15] on span "×" at bounding box center [274, 15] width 5 height 10
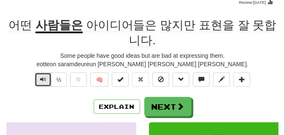
click at [49, 79] on button "Text-to-speech controls" at bounding box center [43, 80] width 17 height 14
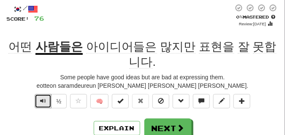
scroll to position [42, 0]
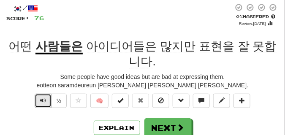
click at [40, 99] on span "Text-to-speech controls" at bounding box center [43, 101] width 6 height 6
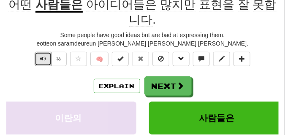
scroll to position [84, 0]
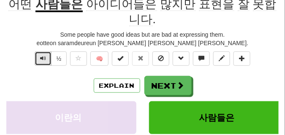
click at [41, 65] on button "Text-to-speech controls" at bounding box center [43, 58] width 17 height 14
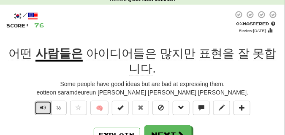
scroll to position [42, 0]
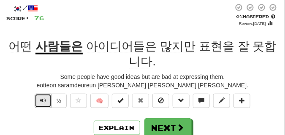
click at [38, 101] on button "Text-to-speech controls" at bounding box center [43, 101] width 17 height 14
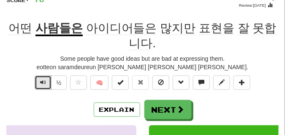
scroll to position [84, 0]
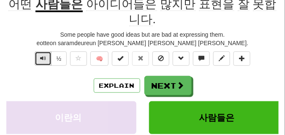
click at [42, 64] on button "Text-to-speech controls" at bounding box center [43, 58] width 17 height 14
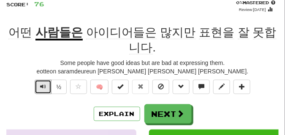
scroll to position [63, 0]
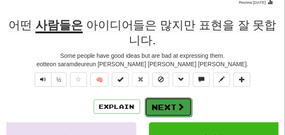
click at [160, 100] on button "Next" at bounding box center [168, 107] width 47 height 19
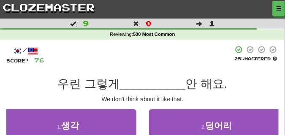
scroll to position [42, 0]
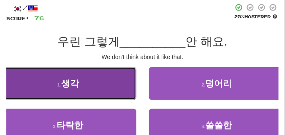
click at [98, 83] on button "1 . 생각" at bounding box center [68, 83] width 136 height 33
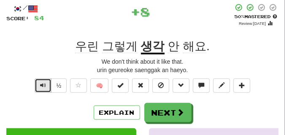
click at [42, 85] on span "Text-to-speech controls" at bounding box center [43, 85] width 6 height 6
click at [47, 85] on button "Text-to-speech controls" at bounding box center [43, 86] width 17 height 14
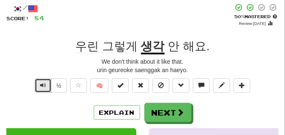
click at [44, 83] on span "Text-to-speech controls" at bounding box center [43, 85] width 6 height 6
click at [43, 86] on span "Text-to-speech controls" at bounding box center [43, 85] width 6 height 6
click at [43, 85] on span "Text-to-speech controls" at bounding box center [43, 85] width 6 height 6
click at [42, 84] on span "Text-to-speech controls" at bounding box center [43, 85] width 6 height 6
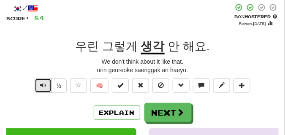
click at [42, 84] on span "Text-to-speech controls" at bounding box center [43, 85] width 6 height 6
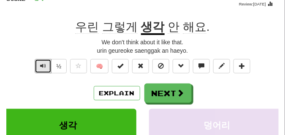
scroll to position [63, 0]
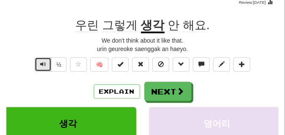
click at [41, 66] on span "Text-to-speech controls" at bounding box center [43, 64] width 6 height 6
click at [46, 65] on button "Text-to-speech controls" at bounding box center [43, 64] width 17 height 14
click at [46, 64] on button "Text-to-speech controls" at bounding box center [43, 64] width 17 height 14
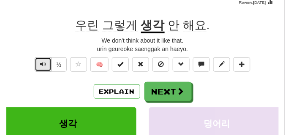
click at [46, 64] on button "Text-to-speech controls" at bounding box center [43, 64] width 17 height 14
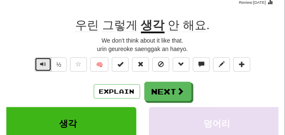
click at [46, 64] on button "Text-to-speech controls" at bounding box center [43, 64] width 17 height 14
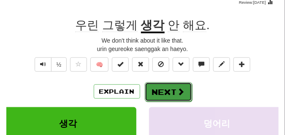
click at [177, 88] on span at bounding box center [181, 92] width 8 height 8
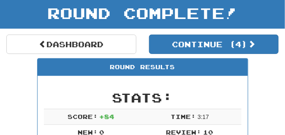
scroll to position [37, 0]
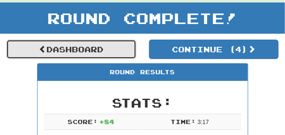
click at [127, 54] on link "Dashboard" at bounding box center [71, 49] width 130 height 19
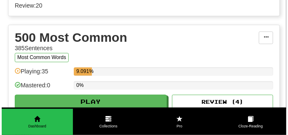
scroll to position [317, 0]
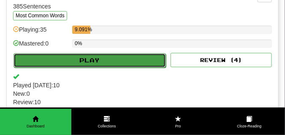
click at [108, 62] on button "Play" at bounding box center [90, 60] width 152 height 14
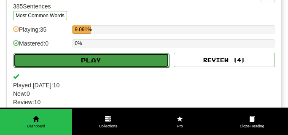
select select "**"
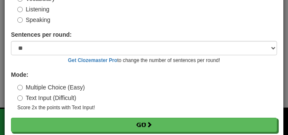
scroll to position [71, 0]
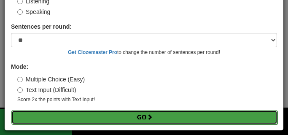
click at [113, 114] on button "Go" at bounding box center [144, 117] width 266 height 14
